Goal: Communication & Community: Answer question/provide support

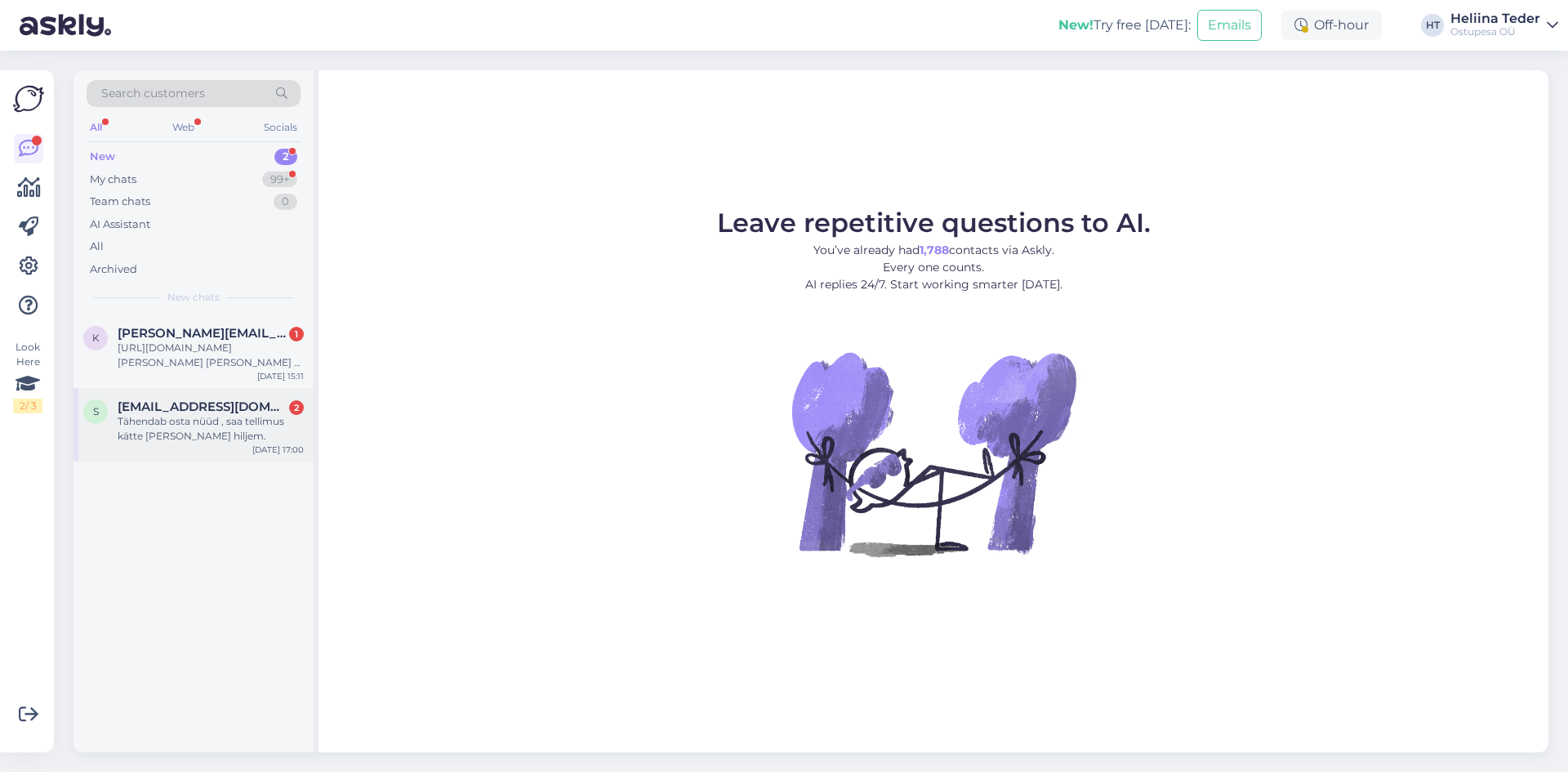
click at [256, 434] on div "Tähendab osta nüüd , saa tellimus kätte [PERSON_NAME] hiljem." at bounding box center [211, 428] width 186 height 29
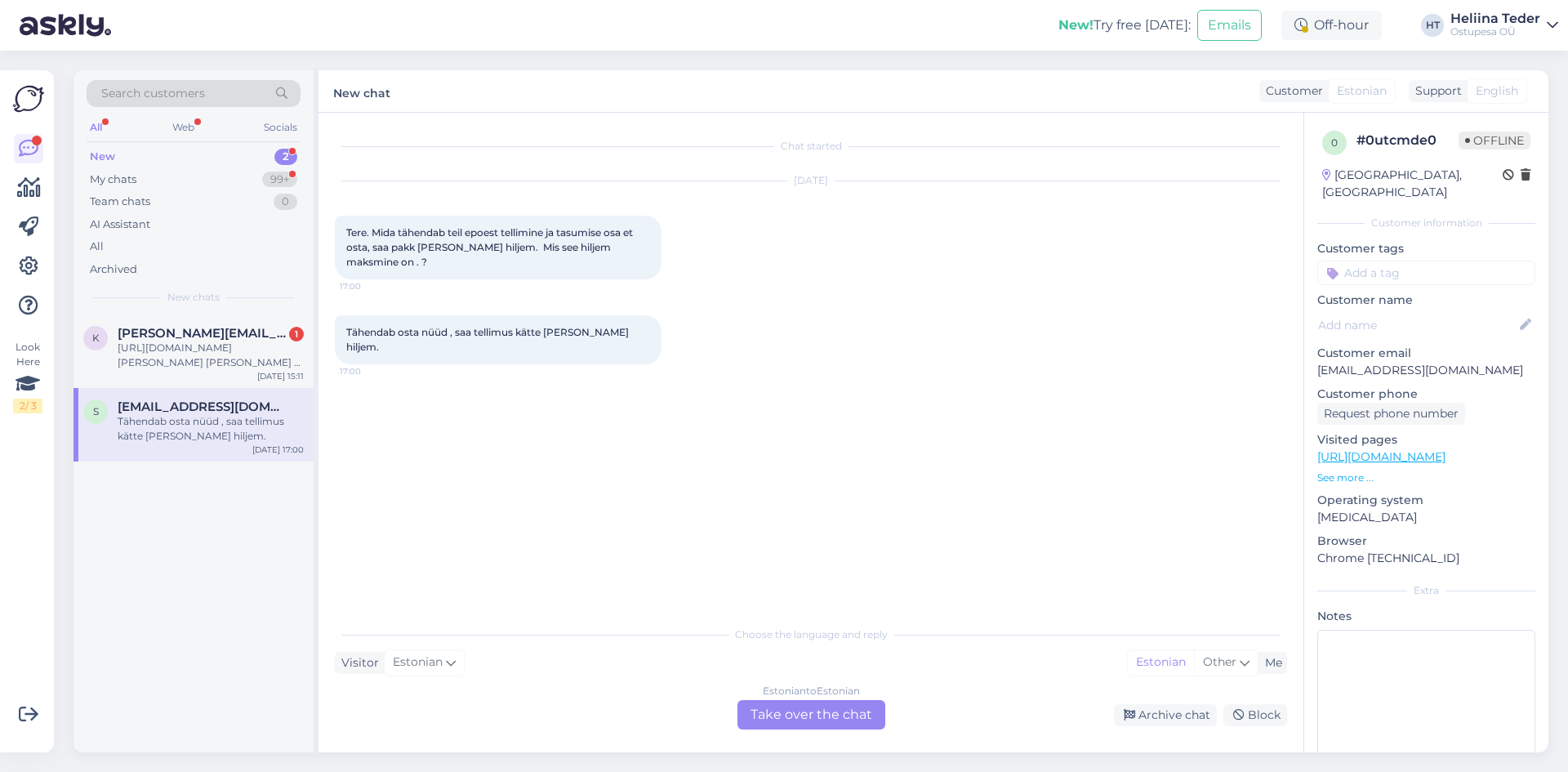
click at [846, 716] on div "Estonian to Estonian Take over the chat" at bounding box center [811, 715] width 147 height 29
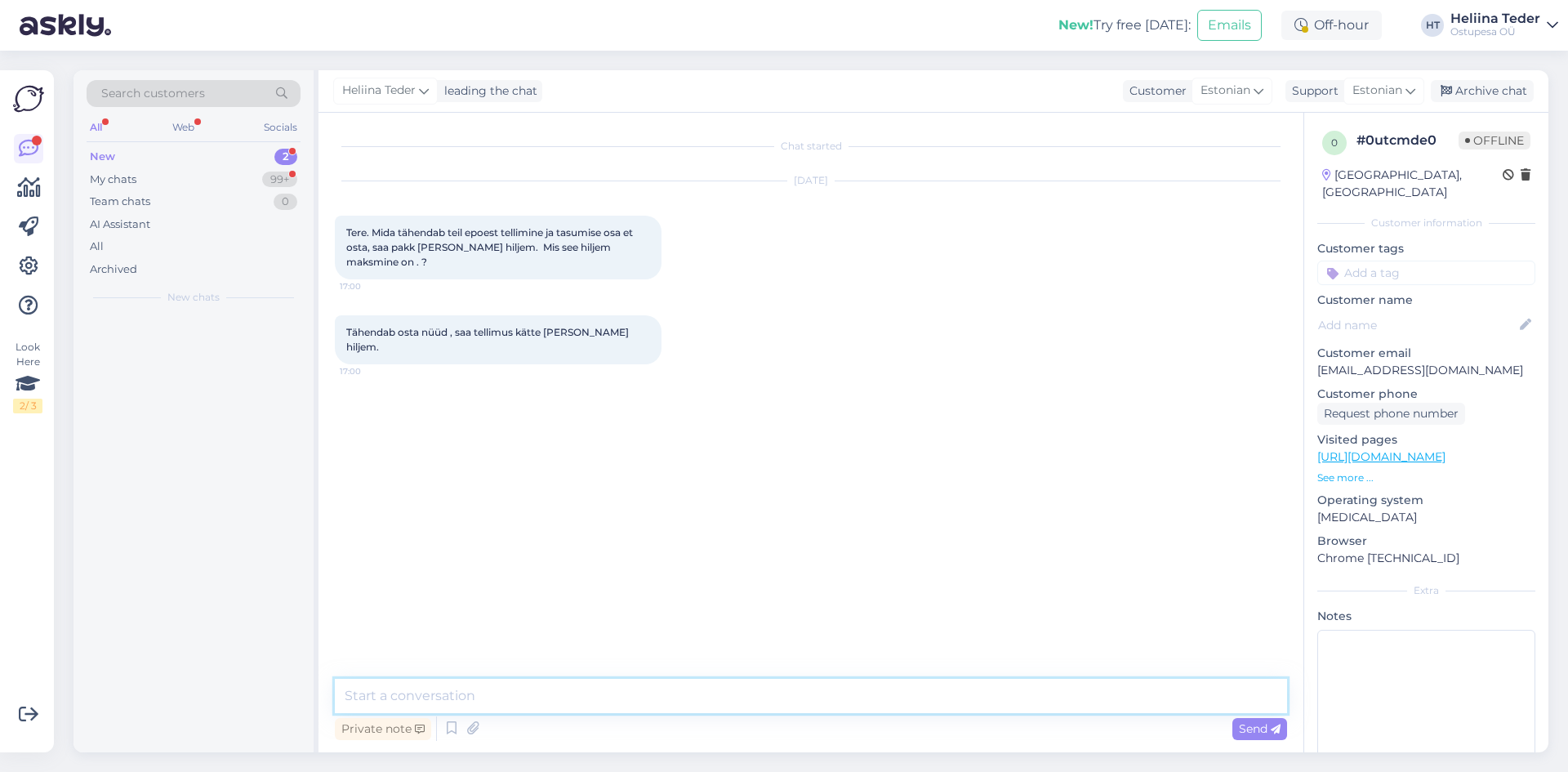
click at [616, 696] on textarea at bounding box center [811, 695] width 952 height 35
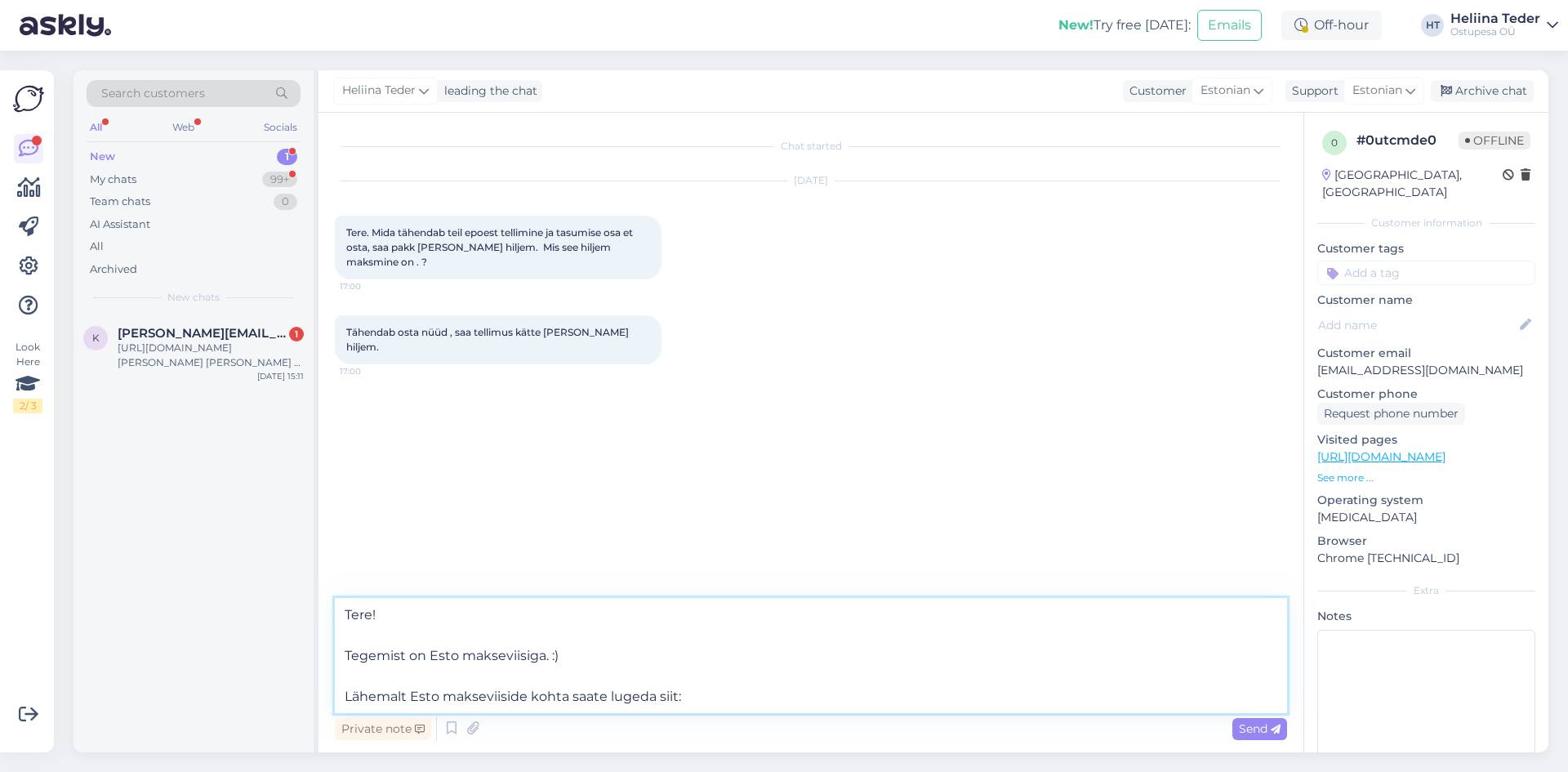
paste textarea "[URL][DOMAIN_NAME]"
type textarea "Tere! Tegemist on Esto makseviisiga. :) Lähemalt Esto makseviiside kohta saate …"
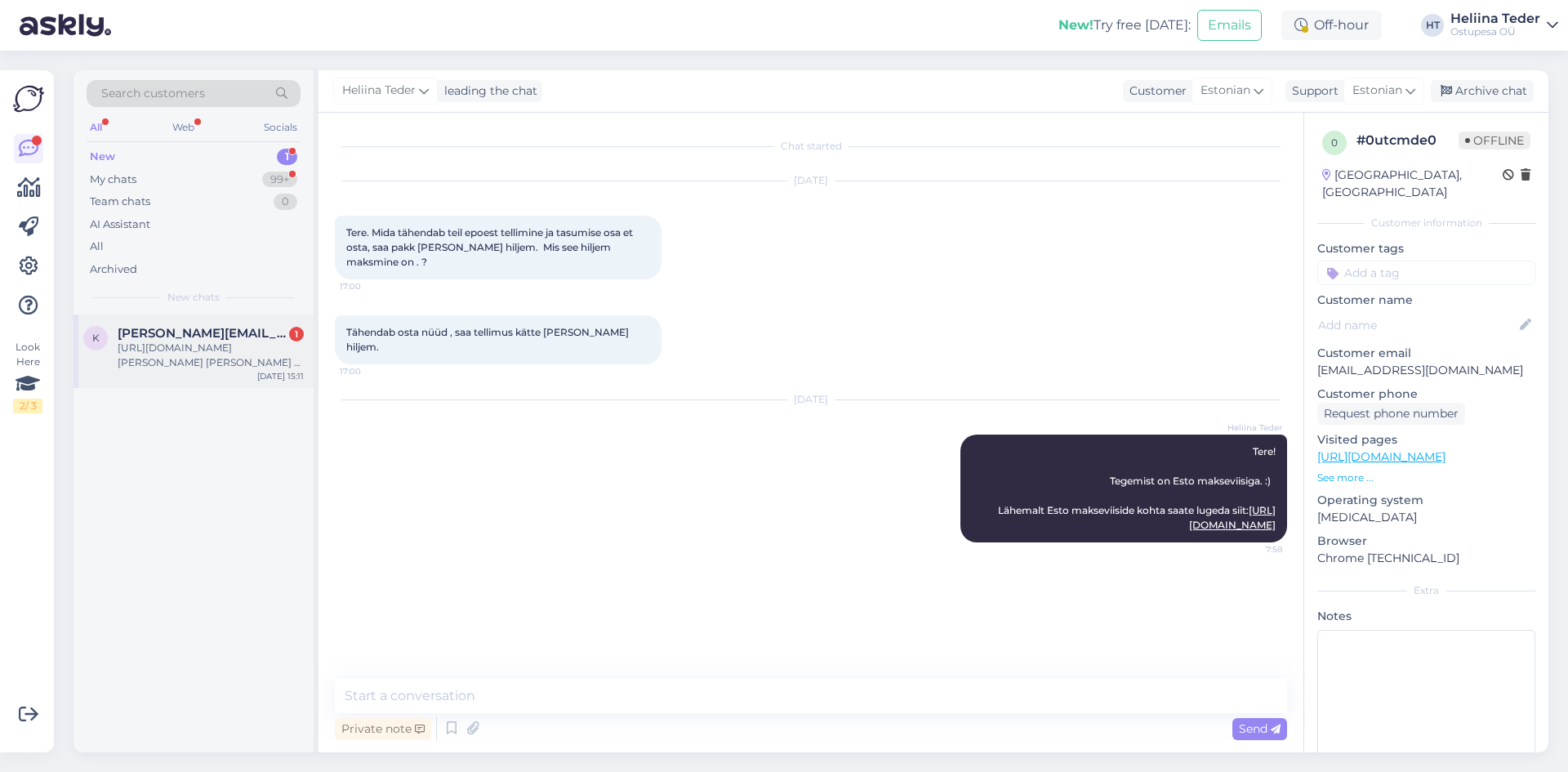
click at [263, 340] on div "[URL][DOMAIN_NAME][PERSON_NAME] [PERSON_NAME] 2 pakki, siis kas saan õigesti ar…" at bounding box center [211, 355] width 186 height 29
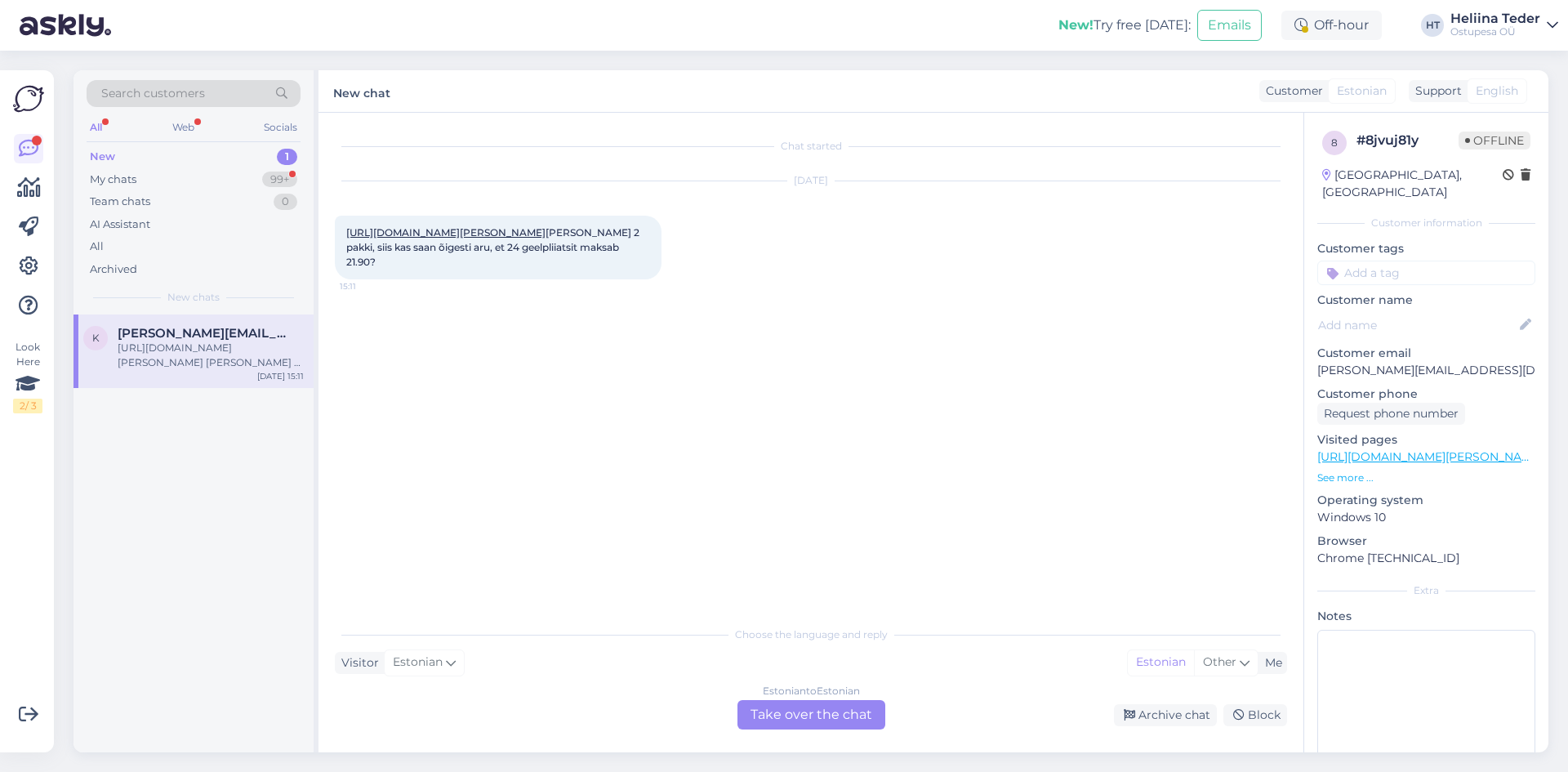
click at [421, 233] on link "[URL][DOMAIN_NAME][PERSON_NAME]" at bounding box center [446, 232] width 200 height 13
click at [829, 729] on div "Estonian to Estonian Take over the chat" at bounding box center [811, 715] width 147 height 29
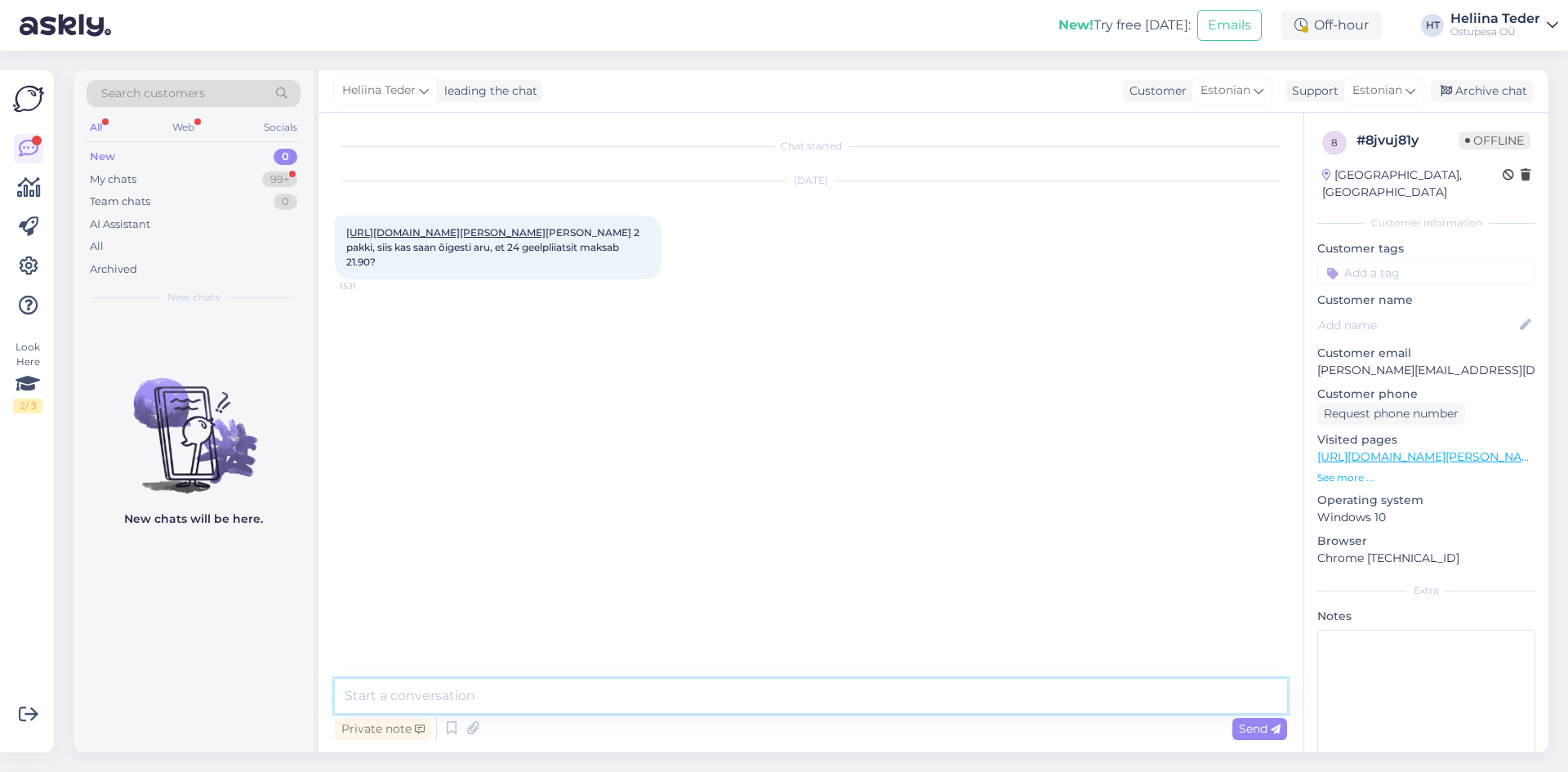
click at [563, 710] on textarea at bounding box center [811, 695] width 952 height 35
type textarea "Tere! Jah, 2 pakki komplektis on hinnaga 21.90€ :)"
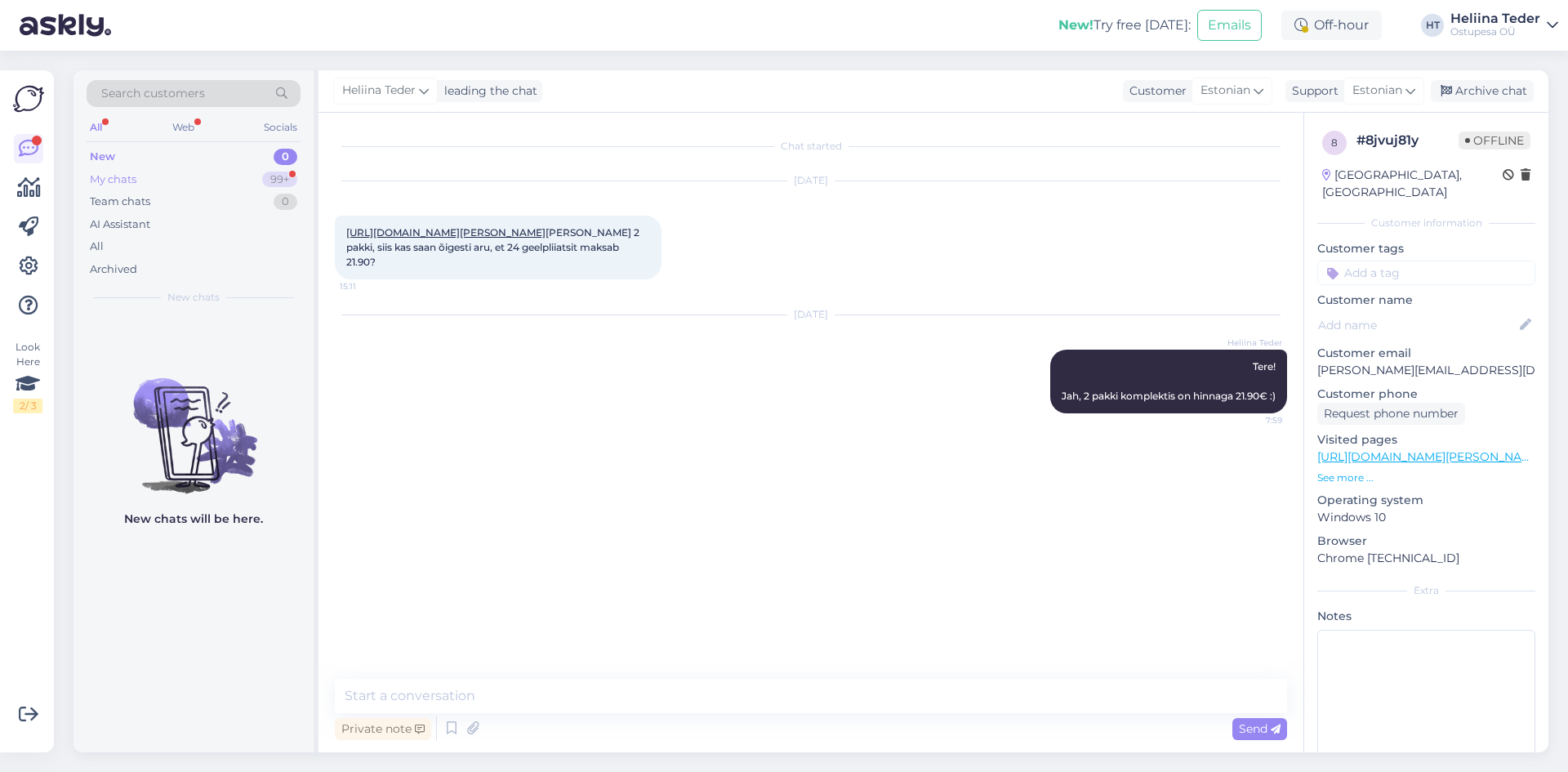
click at [138, 174] on div "My chats 99+" at bounding box center [194, 180] width 214 height 23
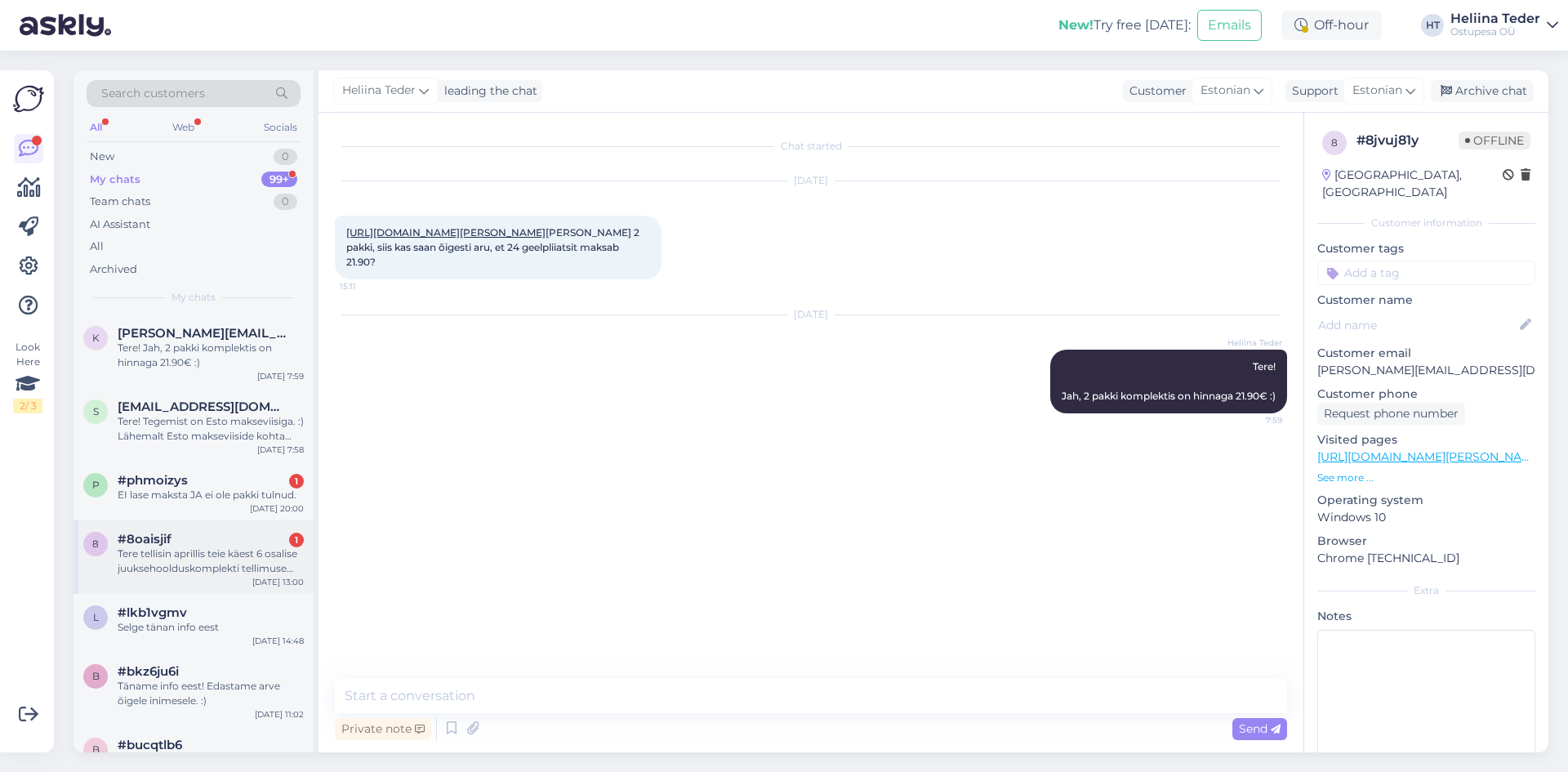
click at [212, 568] on div "Tere tellisin aprillis teie käest 6 osalise juuksehoolduskomplekti tellimuse nu…" at bounding box center [211, 560] width 186 height 29
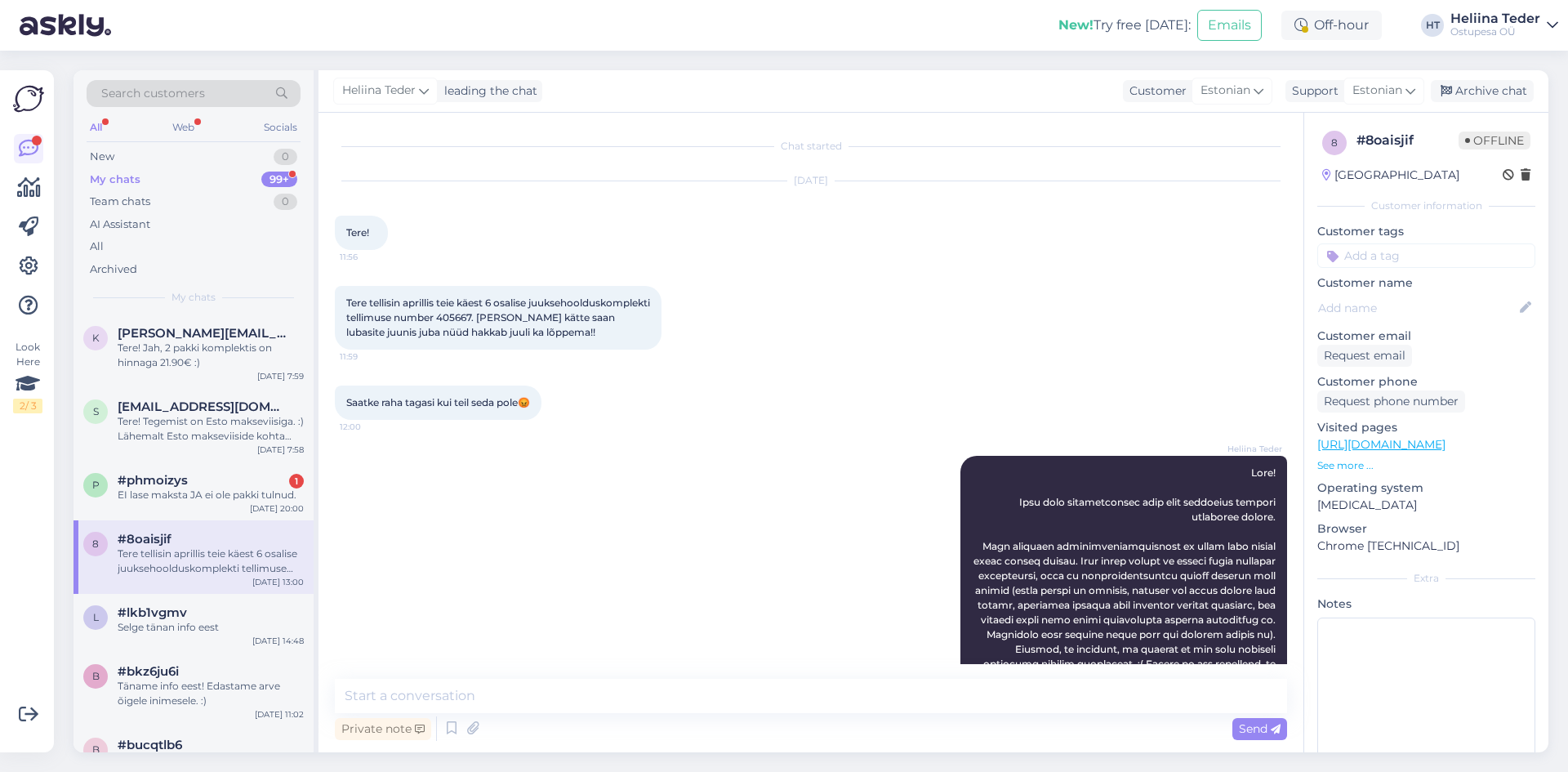
scroll to position [645, 0]
